Goal: Task Accomplishment & Management: Manage account settings

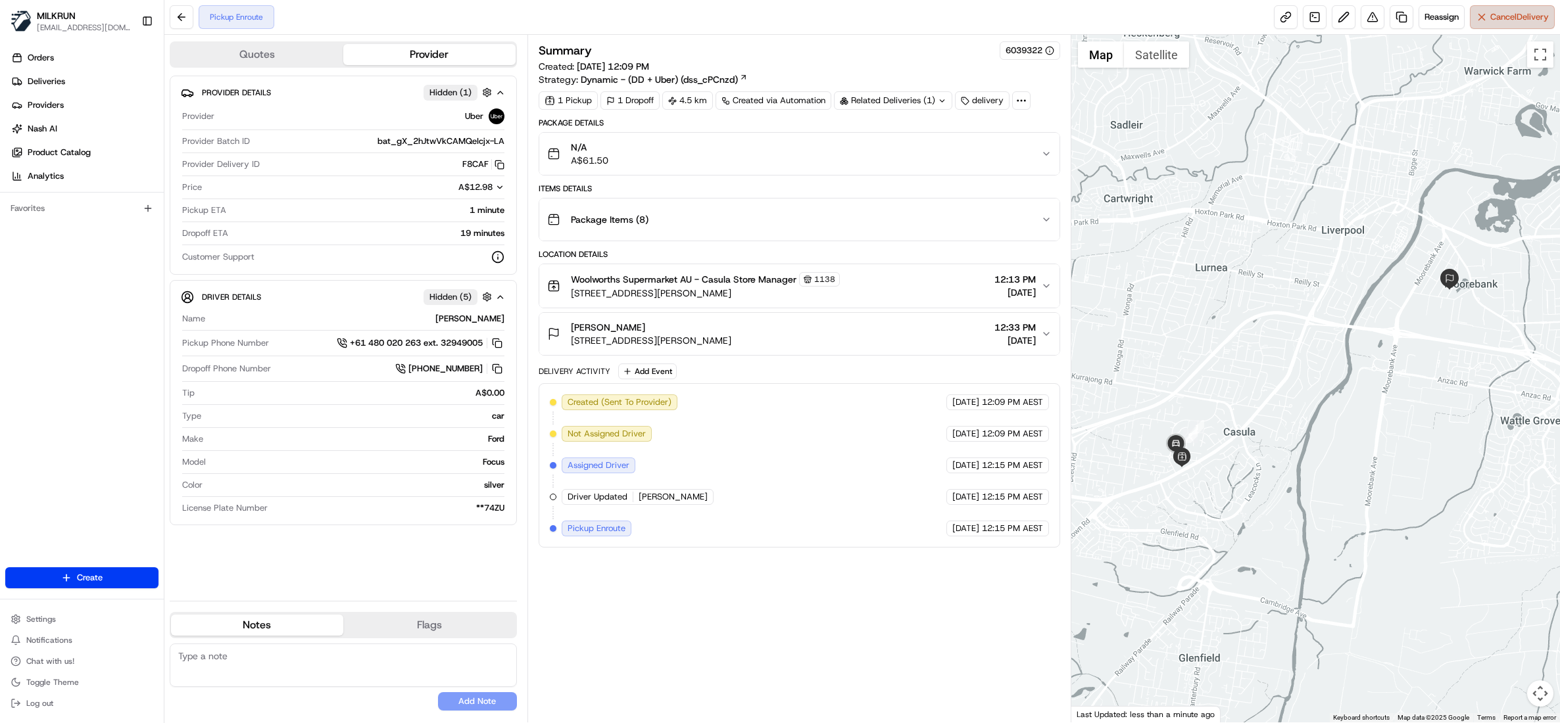
click at [1506, 16] on span "Cancel Delivery" at bounding box center [1519, 17] width 59 height 12
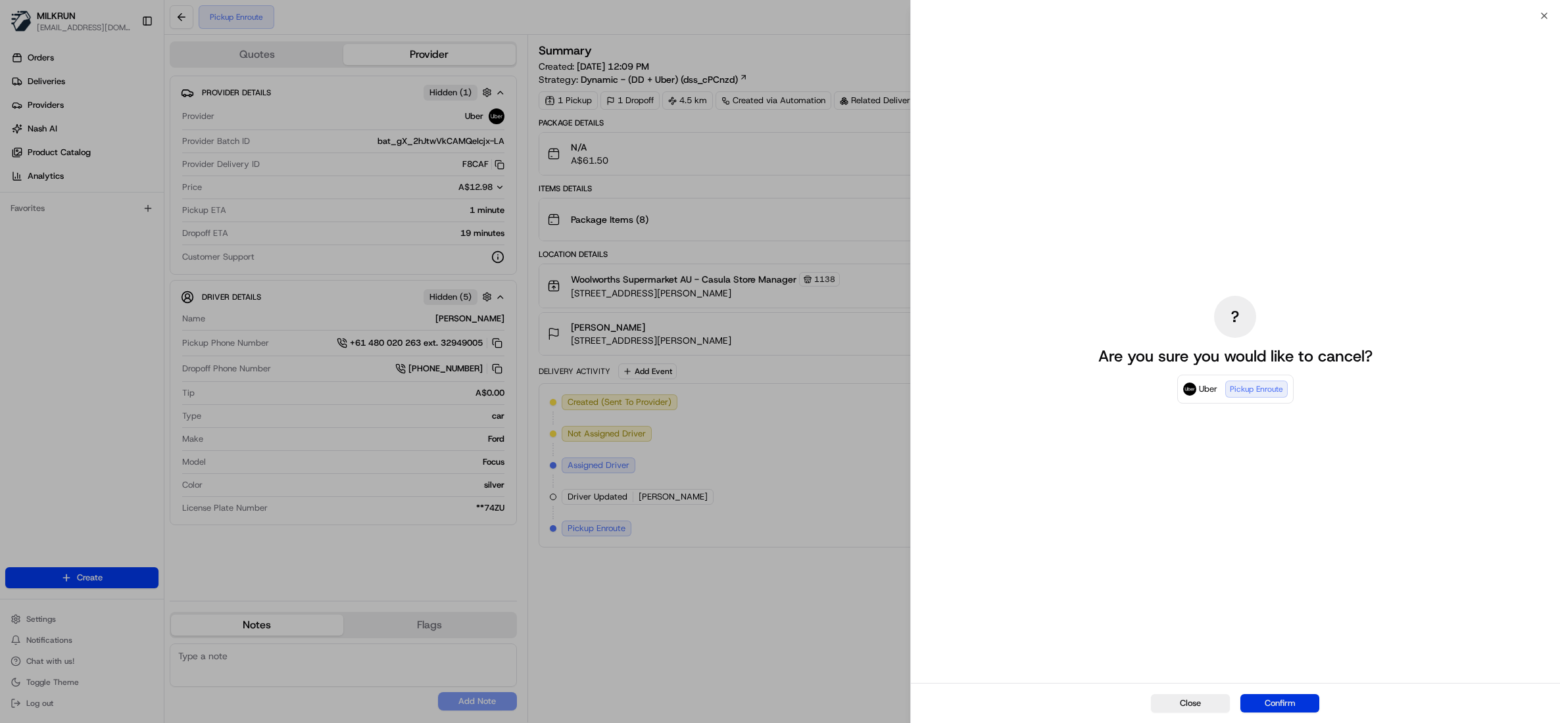
click at [1300, 701] on button "Confirm" at bounding box center [1279, 703] width 79 height 18
